Goal: Browse casually

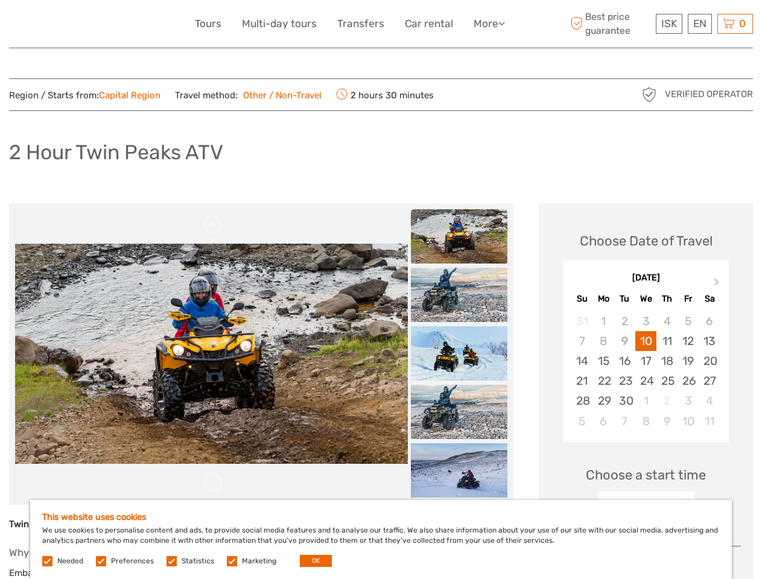
click at [488, 24] on link "More" at bounding box center [488, 23] width 31 height 17
click at [502, 23] on icon at bounding box center [501, 23] width 7 height 10
click at [668, 24] on span "ISK" at bounding box center [669, 23] width 16 height 12
click at [699, 24] on div "EN English Español Deutsch" at bounding box center [700, 24] width 24 height 20
click at [735, 24] on div "0 Items Total 0 ISK Checkout The shopping cart is empty." at bounding box center [735, 24] width 36 height 20
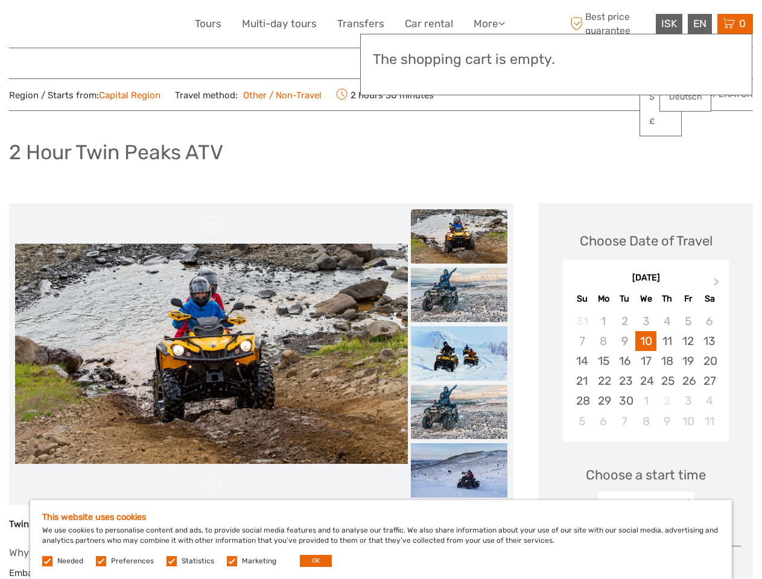
click at [211, 354] on img at bounding box center [211, 354] width 393 height 221
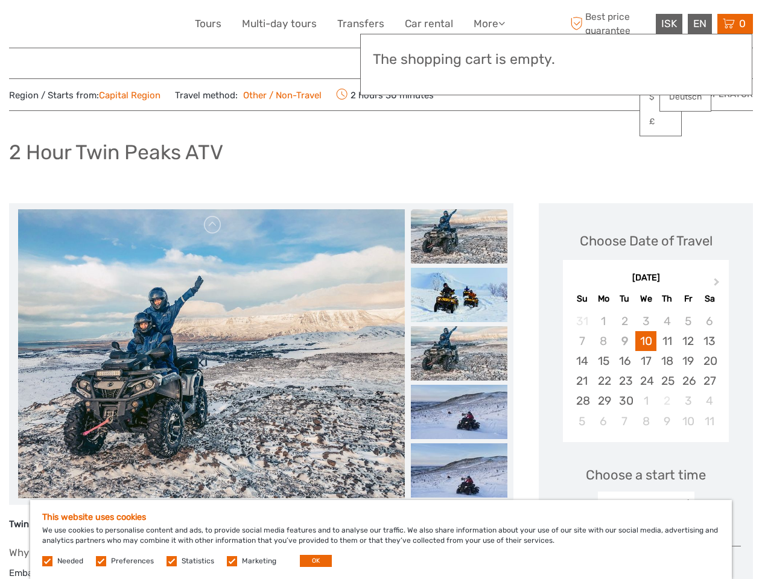
click at [213, 225] on link at bounding box center [212, 224] width 19 height 19
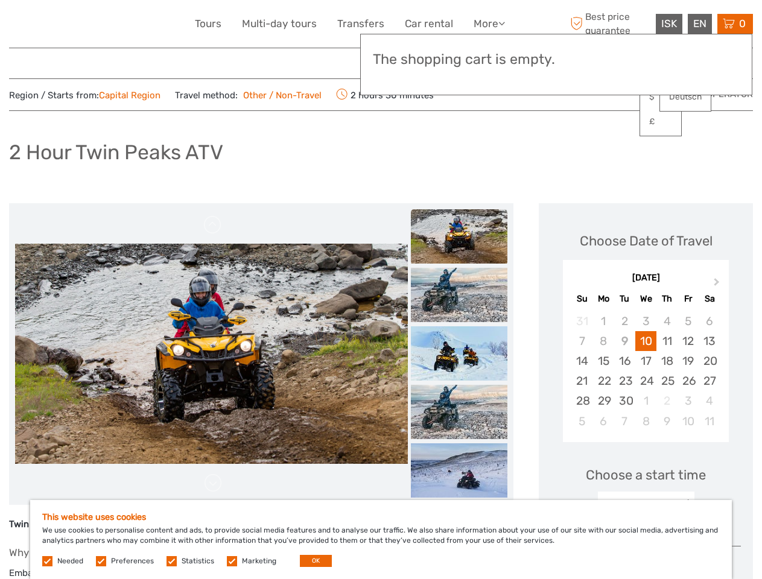
click at [213, 483] on link at bounding box center [212, 482] width 19 height 19
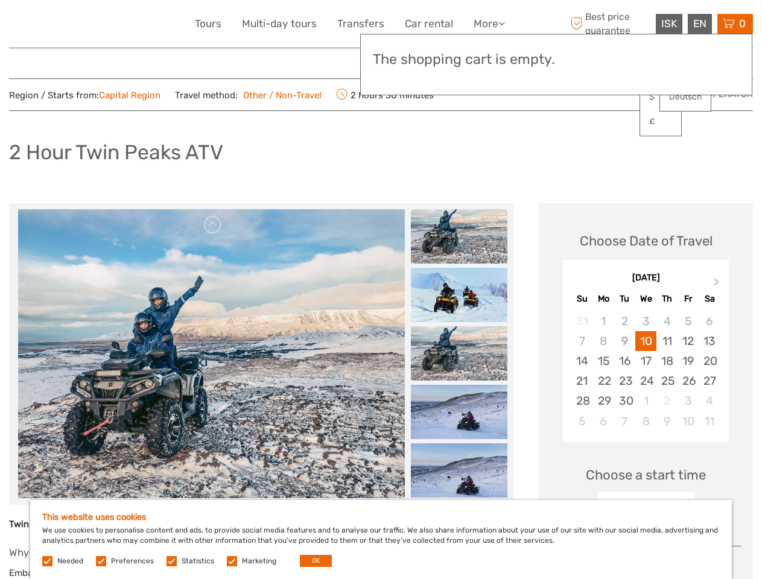
click at [459, 62] on h3 "The shopping cart is empty." at bounding box center [556, 59] width 367 height 17
